Goal: Information Seeking & Learning: Learn about a topic

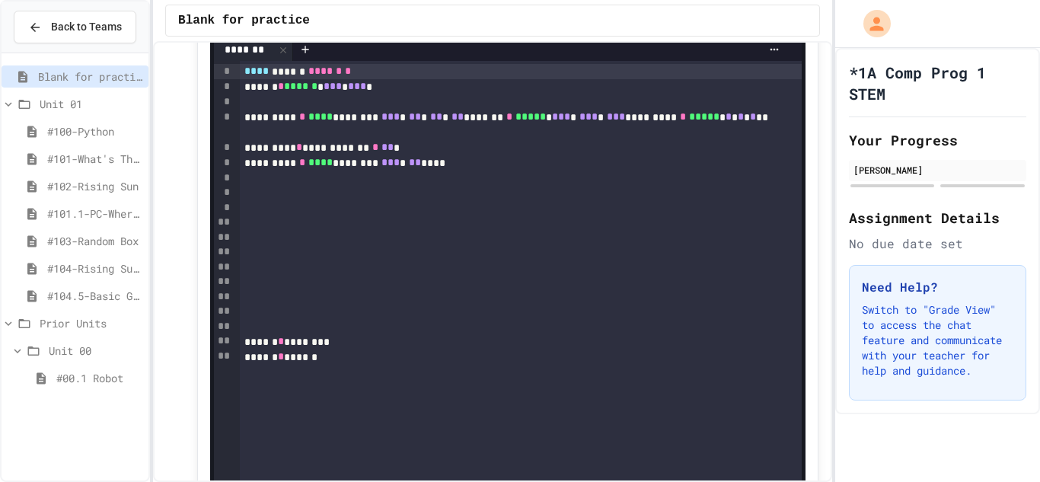
scroll to position [214, 0]
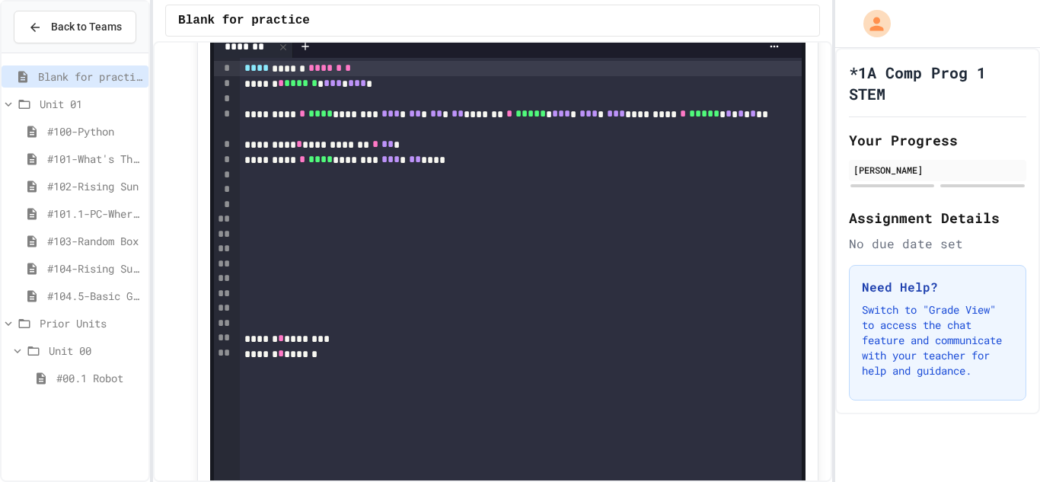
click at [107, 301] on span "#104.5-Basic Graphics Review" at bounding box center [94, 296] width 95 height 16
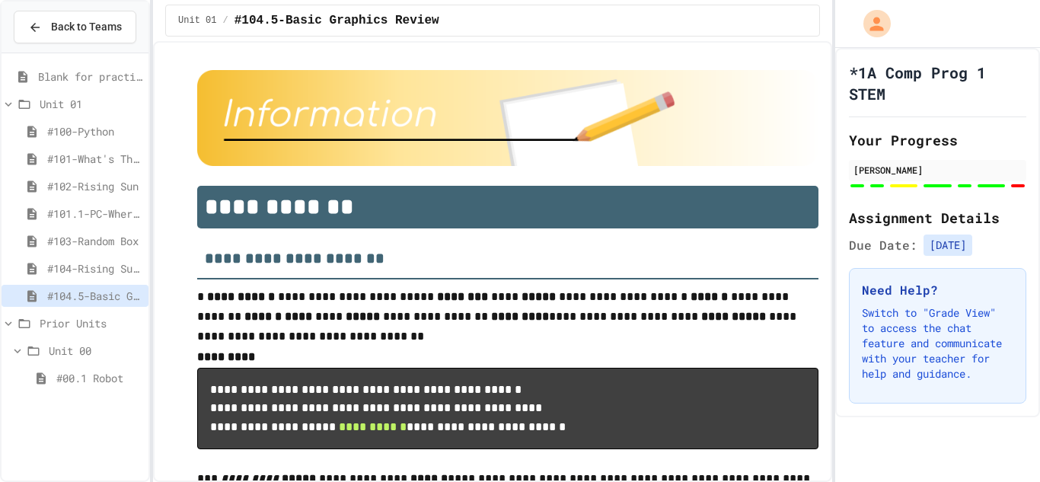
click at [117, 279] on div "#104-Rising Sun Plus" at bounding box center [75, 268] width 147 height 22
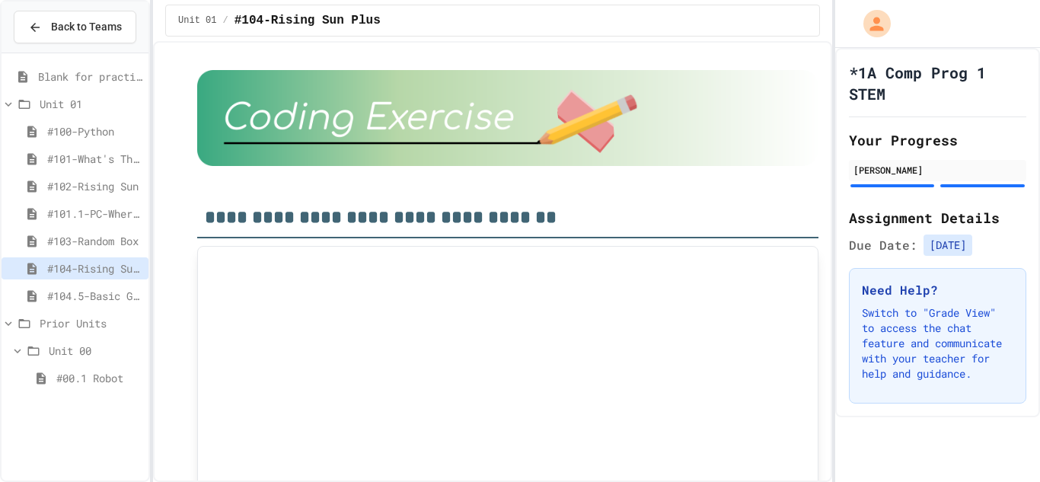
click at [110, 295] on span "#104.5-Basic Graphics Review" at bounding box center [94, 296] width 95 height 16
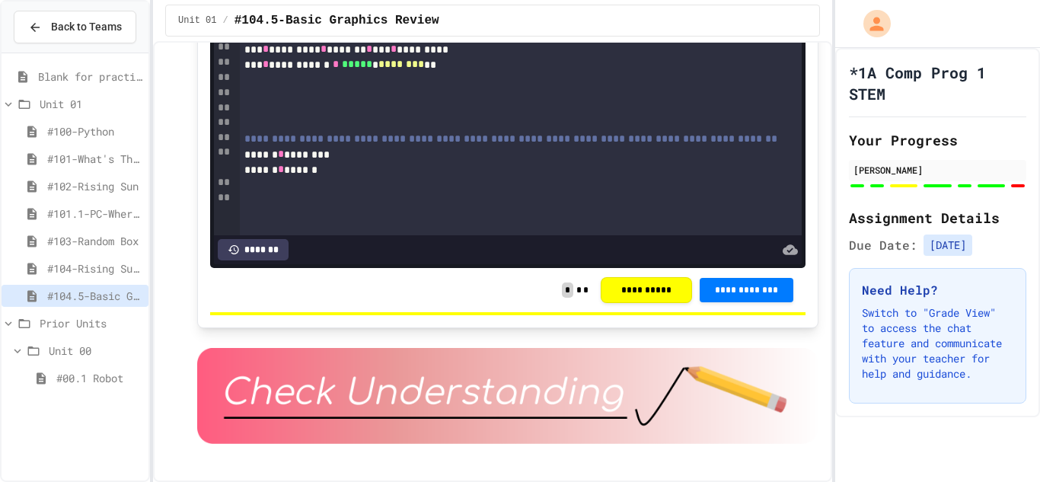
scroll to position [3530, 0]
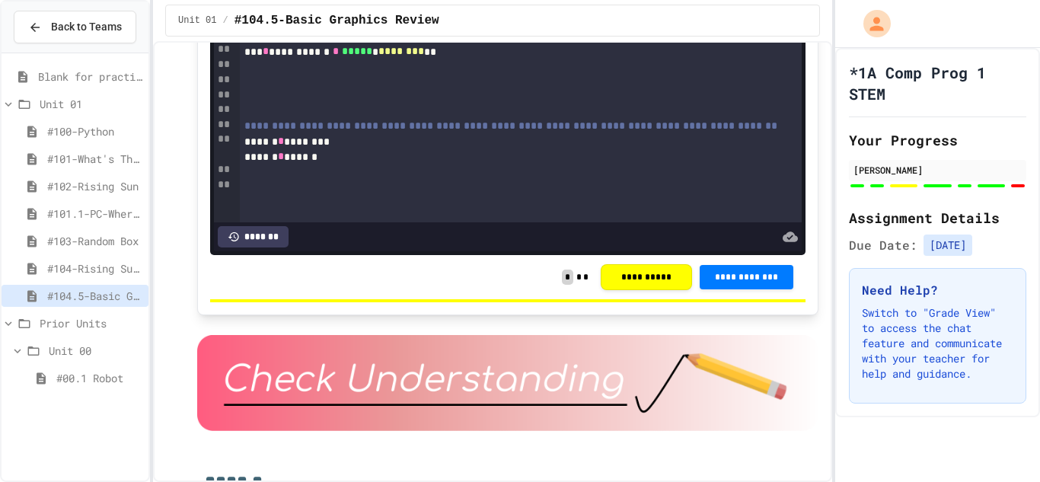
click at [412, 56] on span "********" at bounding box center [401, 51] width 46 height 11
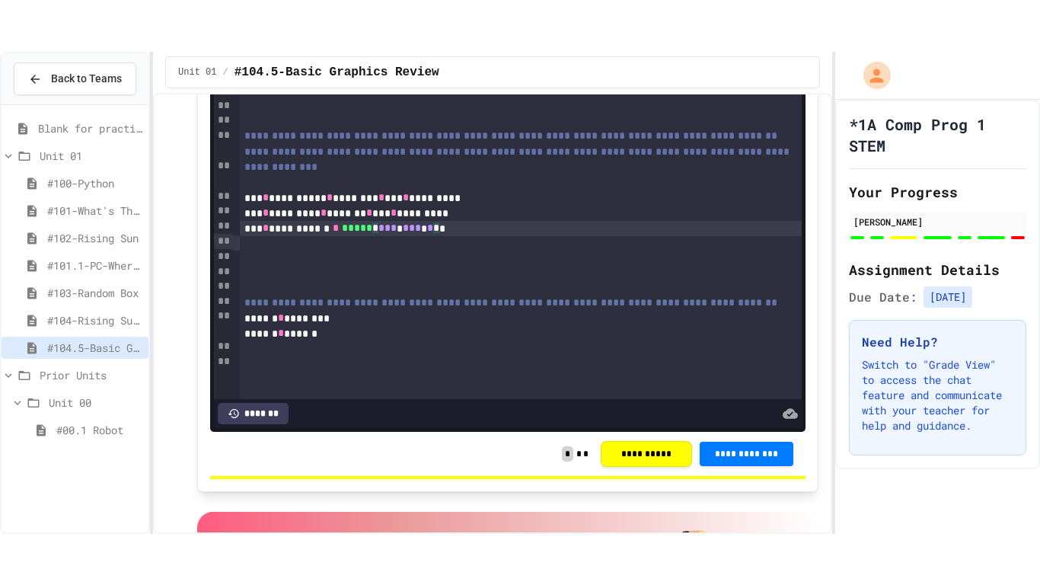
scroll to position [3399, 0]
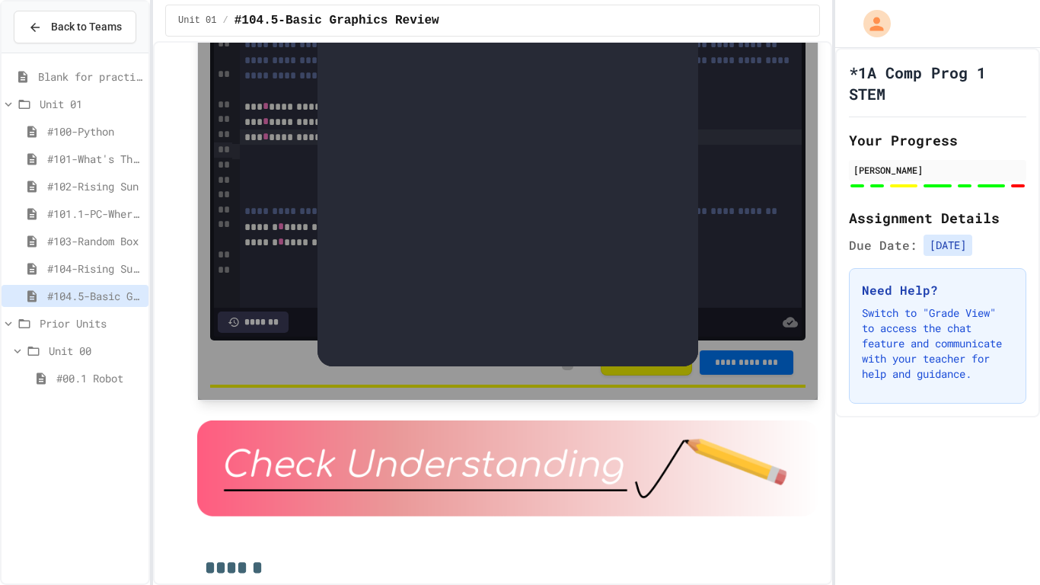
scroll to position [3480, 0]
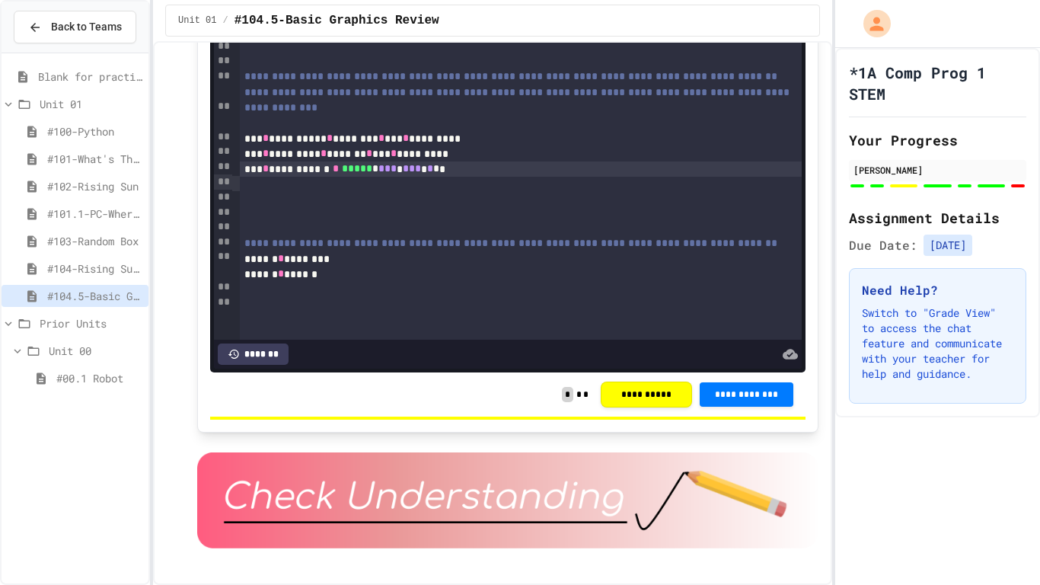
scroll to position [3408, 0]
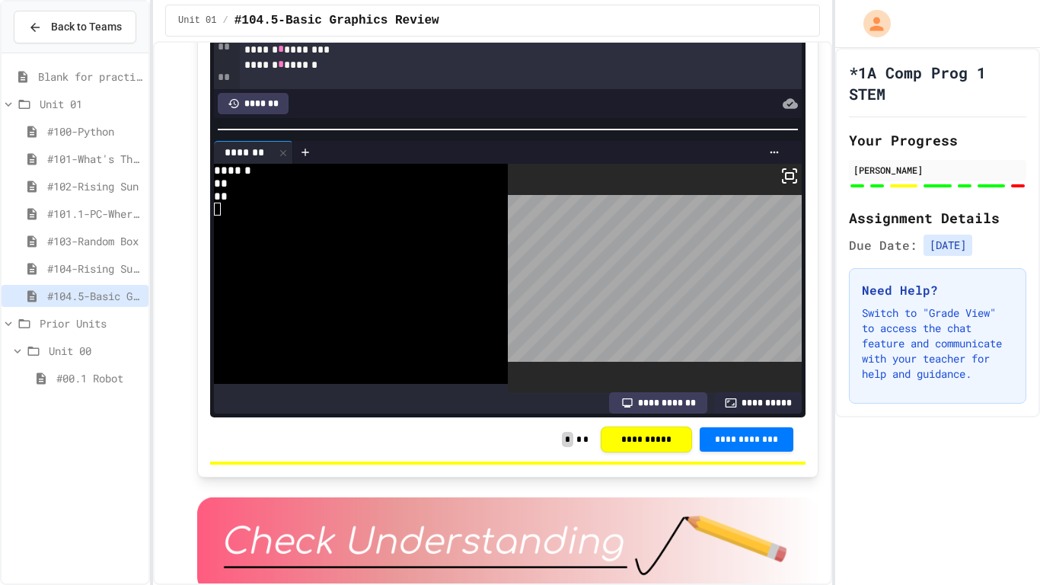
scroll to position [270, 0]
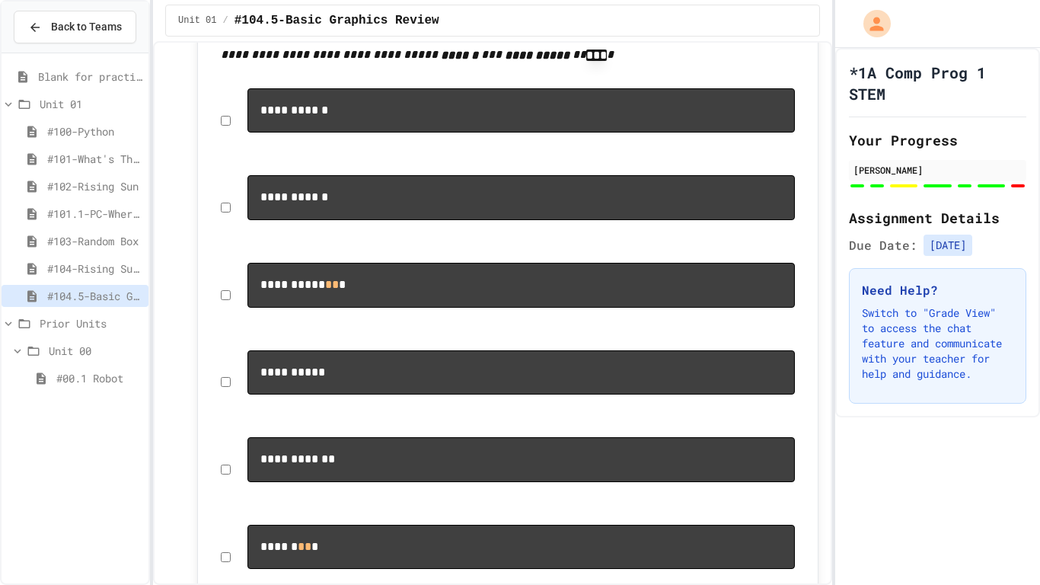
scroll to position [4022, 0]
